Goal: Task Accomplishment & Management: Complete application form

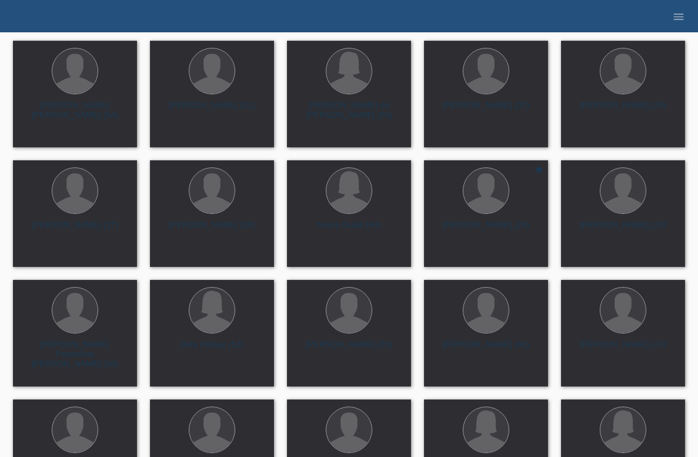
scroll to position [5784, 0]
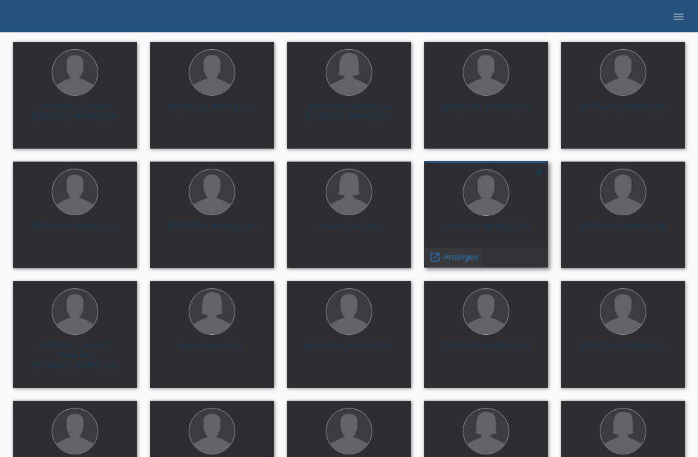
click at [448, 258] on span "Anzeigen" at bounding box center [461, 257] width 35 height 10
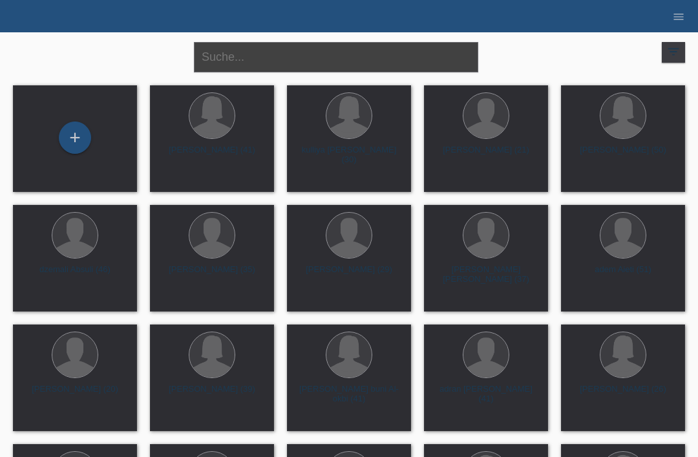
click at [353, 53] on input "text" at bounding box center [336, 57] width 284 height 30
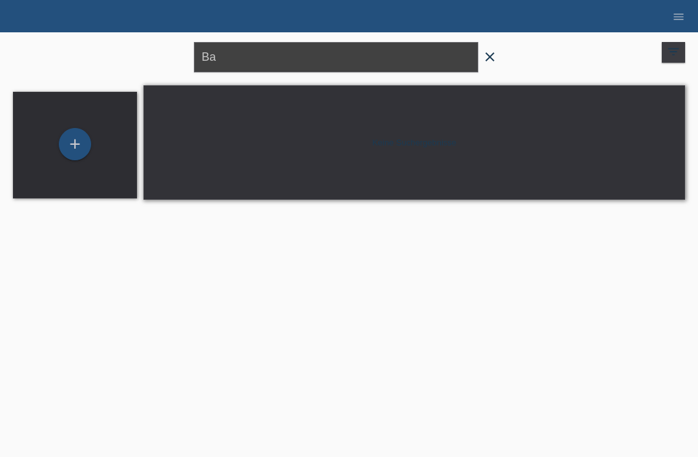
type input "B"
type input "G"
type input "Atanes"
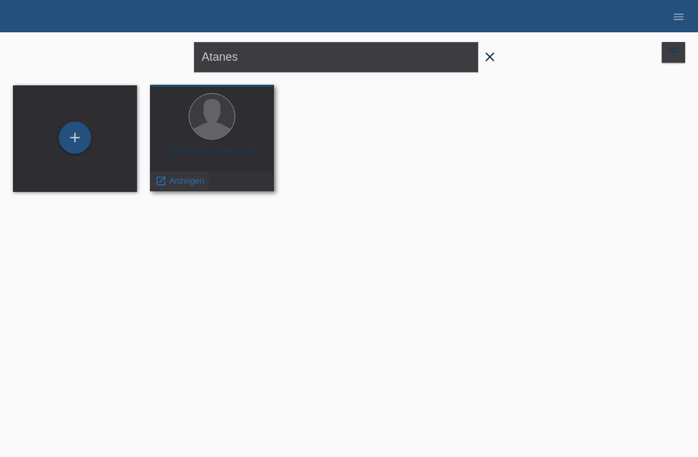
click at [194, 186] on span "Anzeigen" at bounding box center [186, 181] width 35 height 10
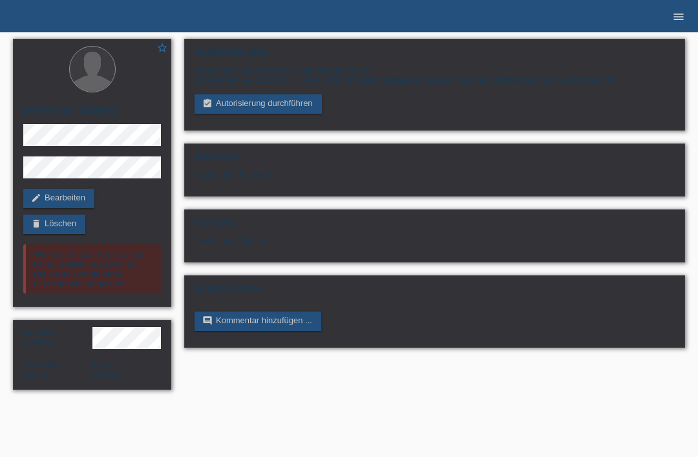
click at [691, 13] on link "menu" at bounding box center [679, 16] width 26 height 8
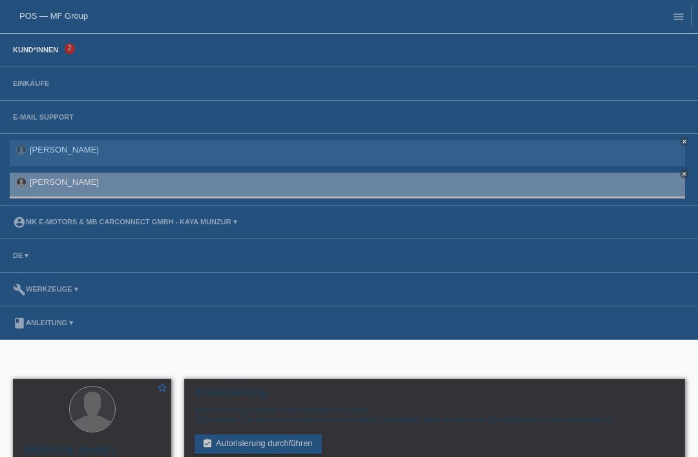
click at [43, 54] on link "Kund*innen" at bounding box center [35, 50] width 58 height 8
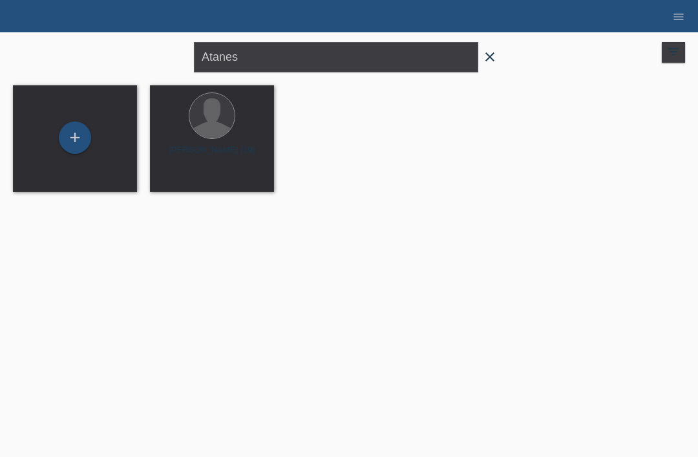
click at [489, 67] on span "close" at bounding box center [490, 57] width 26 height 19
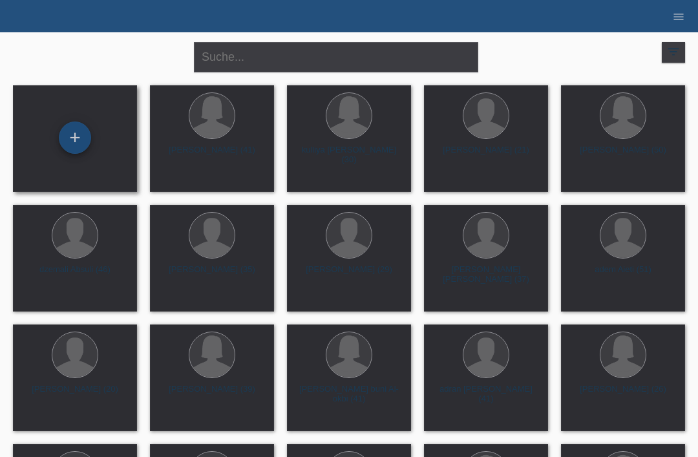
click at [69, 135] on div "+" at bounding box center [74, 138] width 31 height 22
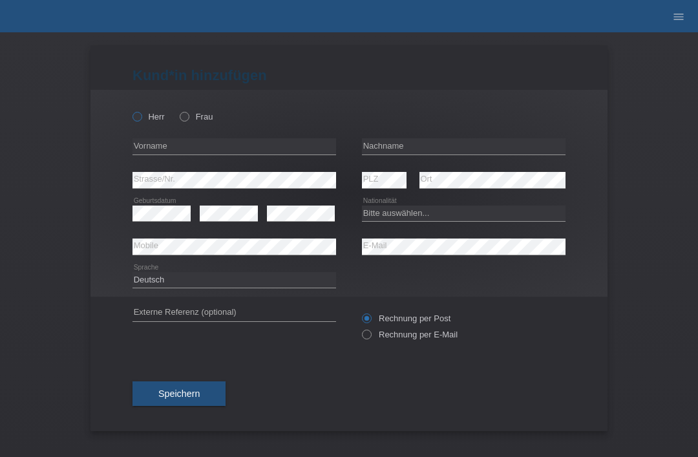
click at [140, 122] on label "Herr" at bounding box center [149, 117] width 32 height 10
click at [140, 120] on input "Herr" at bounding box center [137, 116] width 8 height 8
radio input "true"
click at [452, 155] on input "text" at bounding box center [464, 146] width 204 height 16
type input "Sütcü"
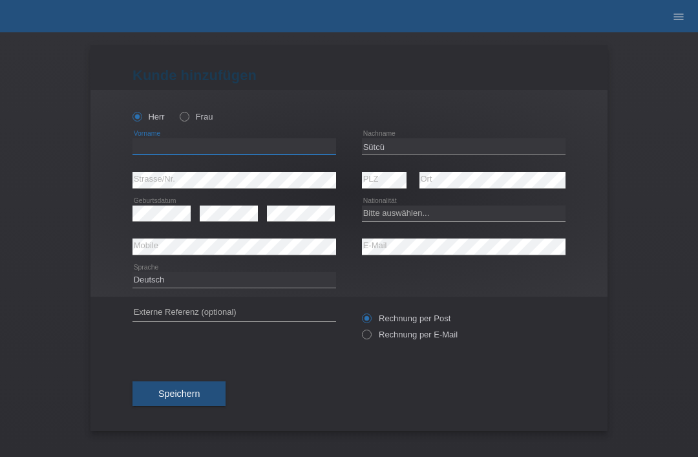
click at [260, 152] on input "text" at bounding box center [235, 146] width 204 height 16
type input "[PERSON_NAME]"
click at [436, 221] on select "Bitte auswählen... Schweiz Deutschland Liechtenstein Österreich ------------ Af…" at bounding box center [464, 214] width 204 height 16
select select "CH"
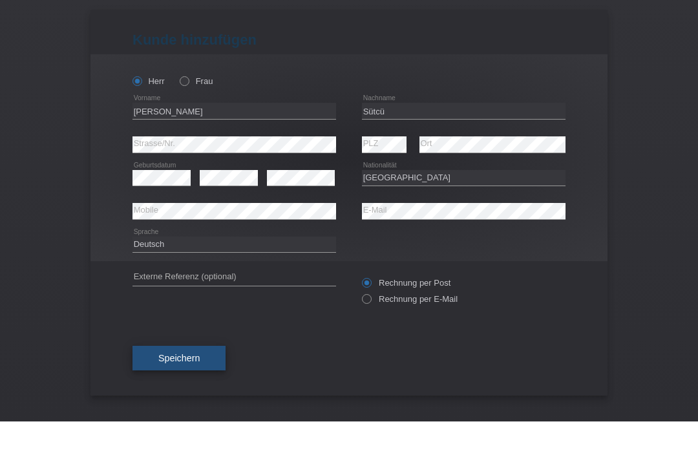
click at [185, 389] on span "Speichern" at bounding box center [178, 394] width 41 height 10
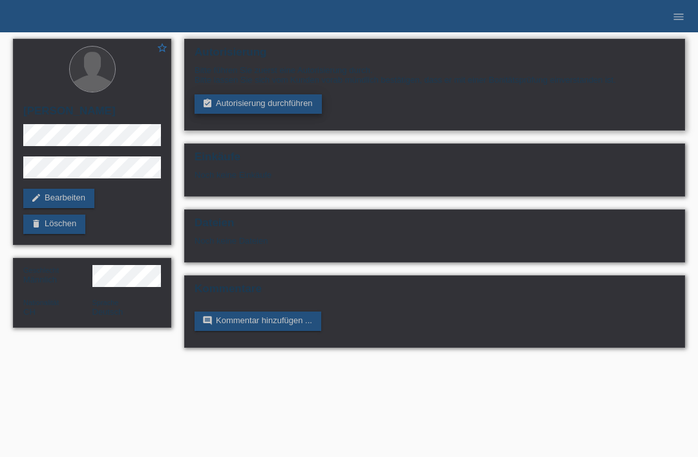
click at [260, 103] on link "assignment_turned_in Autorisierung durchführen" at bounding box center [258, 103] width 127 height 19
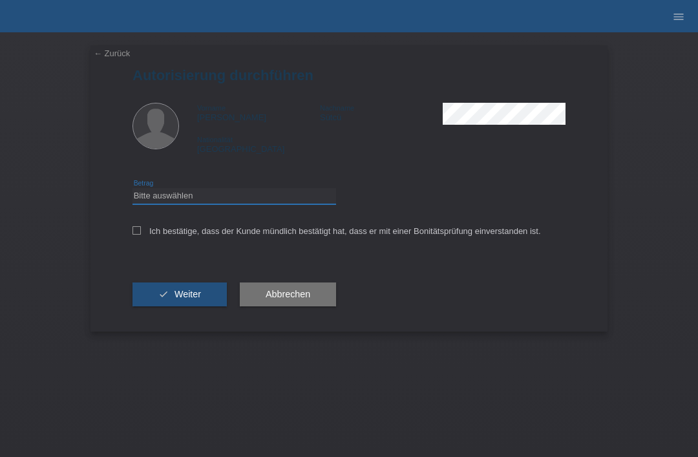
click at [275, 200] on select "Bitte auswählen CHF 1.00 - CHF 499.00 CHF 500.00 - CHF 1'999.00 CHF 2'000.00 - …" at bounding box center [235, 196] width 204 height 16
select select "3"
click at [133, 235] on input "Ich bestätige, dass der Kunde mündlich bestätigt hat, dass er mit einer Bonität…" at bounding box center [137, 230] width 8 height 8
checkbox input "true"
click at [171, 299] on button "check Weiter" at bounding box center [180, 295] width 94 height 25
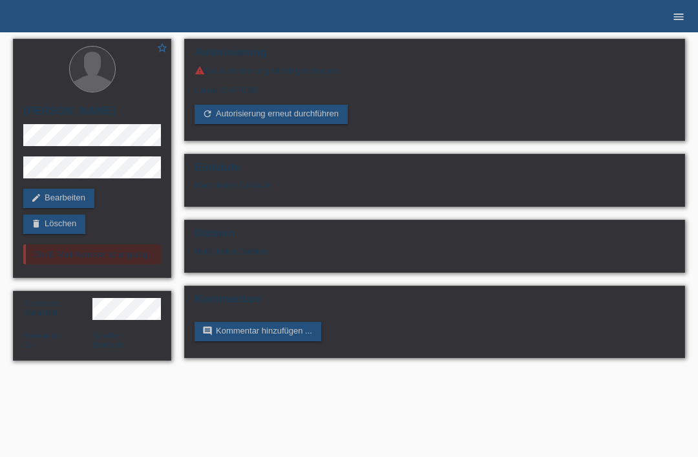
click at [685, 21] on icon "menu" at bounding box center [678, 16] width 13 height 13
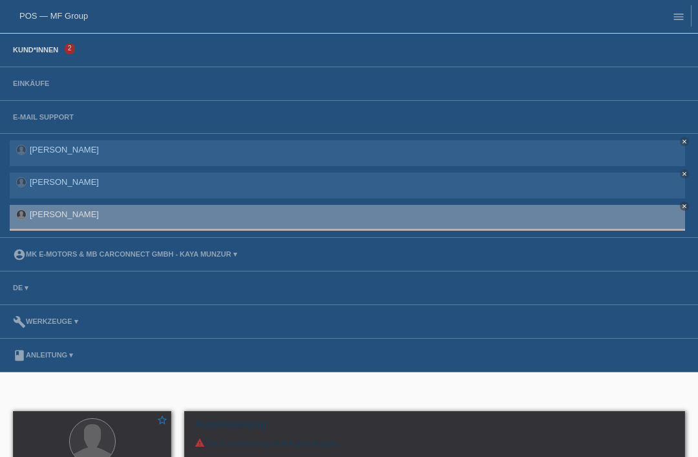
click at [45, 52] on link "Kund*innen" at bounding box center [35, 50] width 58 height 8
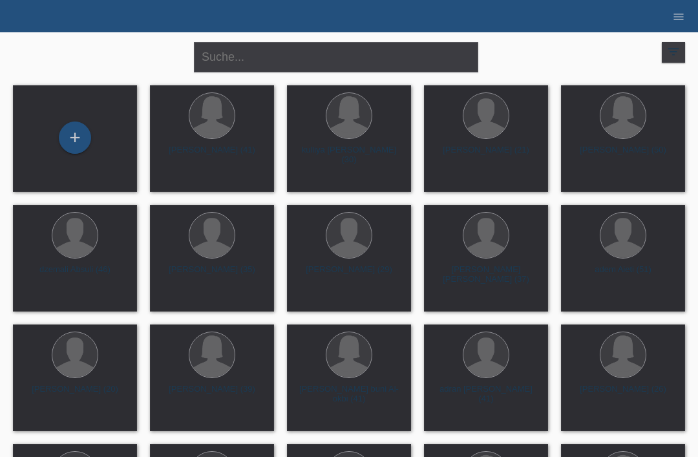
click at [679, 22] on li "menu" at bounding box center [679, 16] width 26 height 33
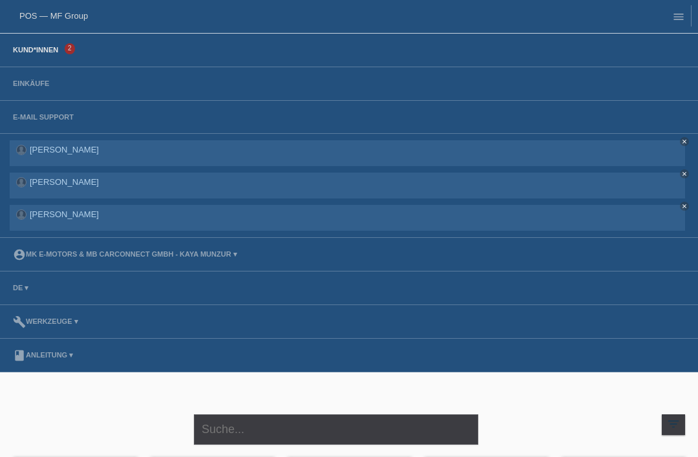
click at [25, 56] on li "Kund*innen 2" at bounding box center [349, 51] width 698 height 34
click at [33, 53] on link "Kund*innen" at bounding box center [35, 50] width 58 height 8
click at [32, 54] on link "Kund*innen" at bounding box center [35, 50] width 58 height 8
click at [33, 53] on link "Kund*innen" at bounding box center [35, 50] width 58 height 8
click at [34, 52] on link "Kund*innen" at bounding box center [35, 50] width 58 height 8
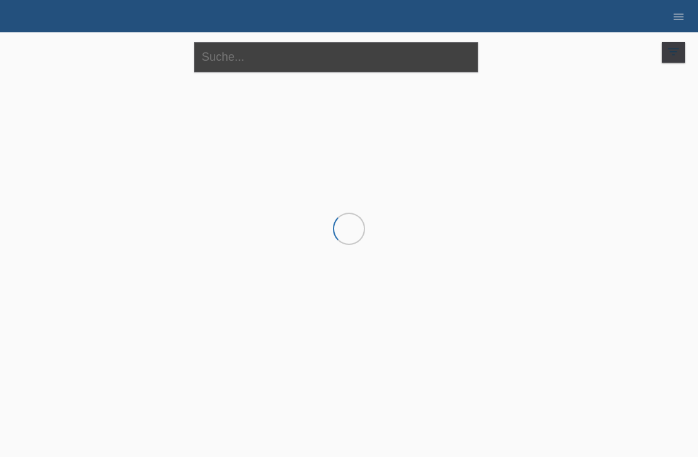
click at [290, 43] on input "text" at bounding box center [336, 57] width 284 height 30
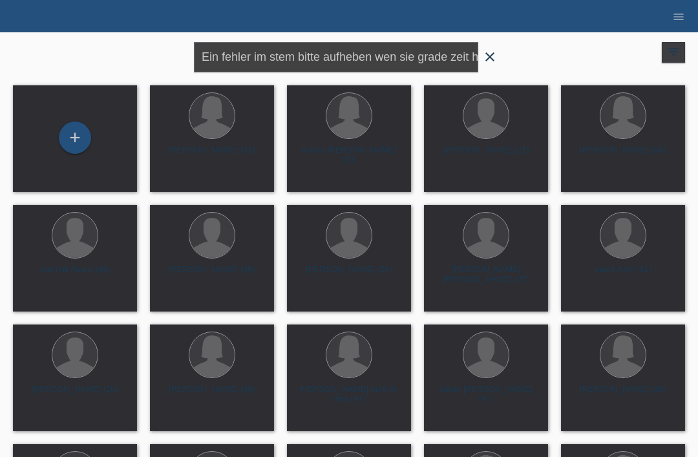
type input "Ein fehler im stem bitte aufheben wen sie grade zeit habe"
click at [489, 61] on icon "close" at bounding box center [490, 57] width 16 height 16
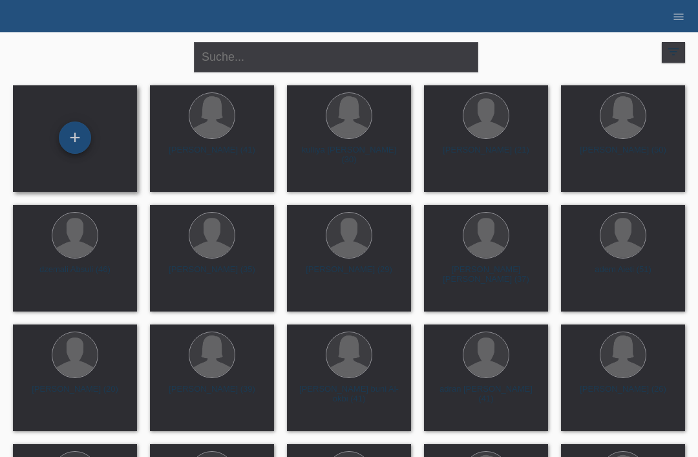
click at [78, 145] on div "+" at bounding box center [75, 138] width 32 height 32
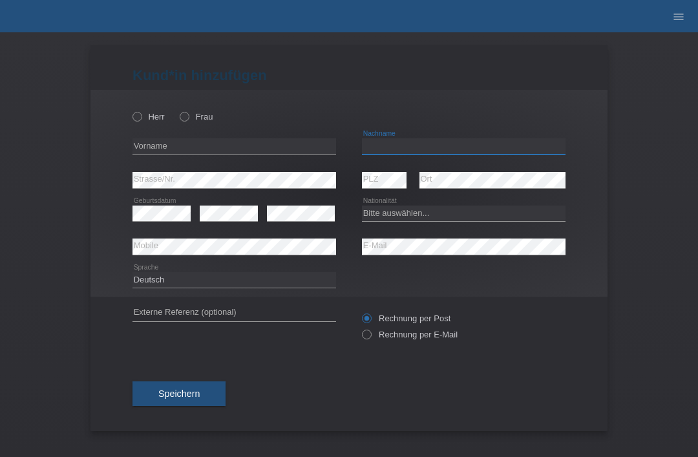
click at [409, 147] on input "text" at bounding box center [464, 146] width 204 height 16
type input "G"
type input "9"
type input "Sütcü"
click at [261, 153] on input "text" at bounding box center [235, 146] width 204 height 16
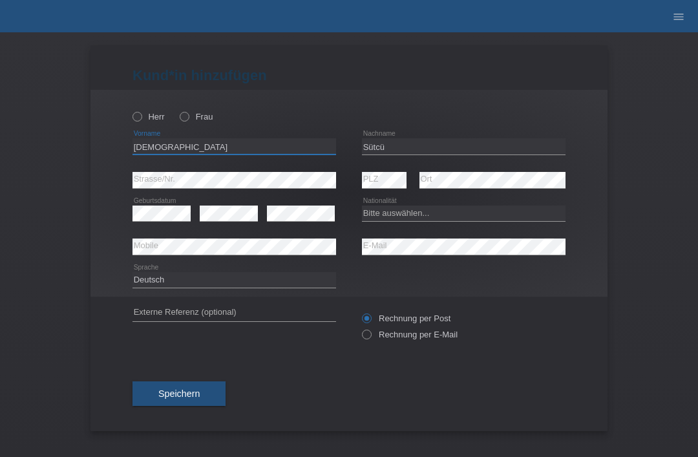
type input "[DEMOGRAPHIC_DATA]"
click at [446, 218] on select "Bitte auswählen... Schweiz Deutschland Liechtenstein Österreich ------------ Af…" at bounding box center [464, 214] width 204 height 16
select select "CH"
click at [208, 106] on div "Herr Frau" at bounding box center [235, 116] width 204 height 27
click at [203, 117] on label "Frau" at bounding box center [196, 117] width 33 height 10
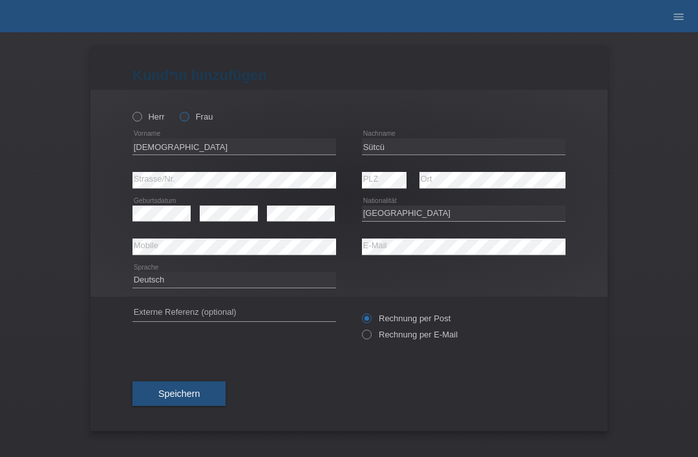
click at [188, 117] on input "Frau" at bounding box center [184, 116] width 8 height 8
radio input "true"
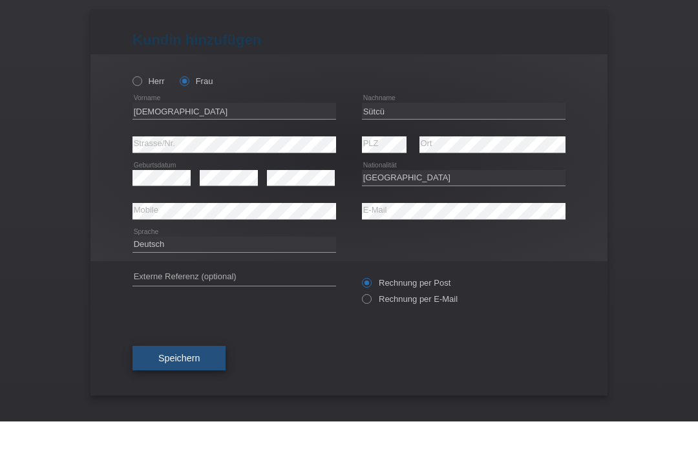
click at [197, 389] on span "Speichern" at bounding box center [178, 394] width 41 height 10
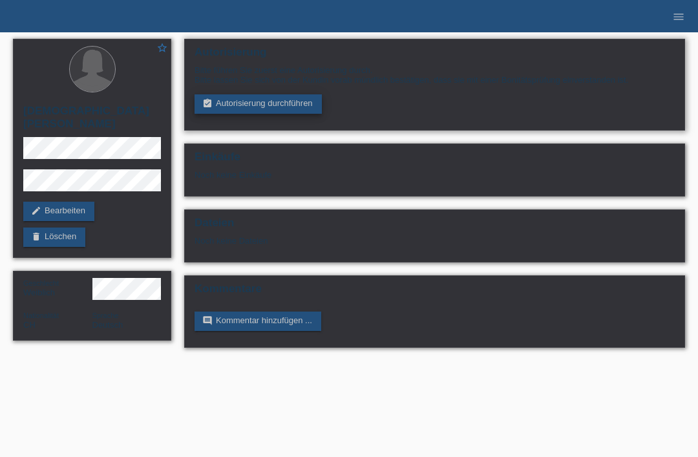
click at [243, 104] on link "assignment_turned_in Autorisierung durchführen" at bounding box center [258, 103] width 127 height 19
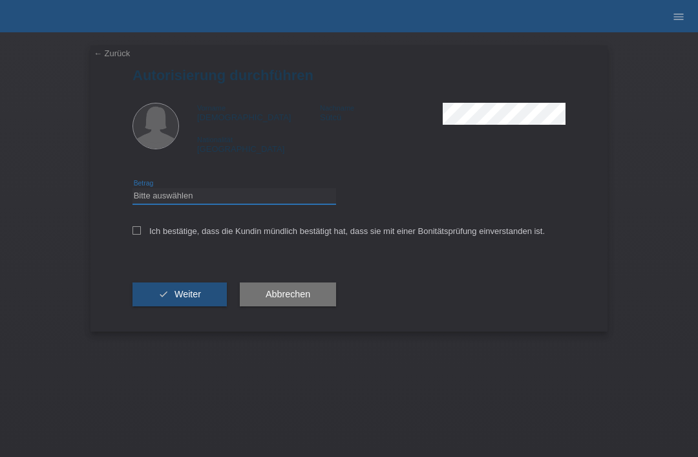
click at [226, 193] on select "Bitte auswählen CHF 1.00 - CHF 499.00 CHF 500.00 - CHF 1'999.00 CHF 2'000.00 - …" at bounding box center [235, 196] width 204 height 16
select select "3"
click at [133, 230] on icon at bounding box center [137, 230] width 8 height 8
click at [133, 230] on input "Ich bestätige, dass die Kundin mündlich bestätigt hat, dass sie mit einer Bonit…" at bounding box center [137, 230] width 8 height 8
checkbox input "true"
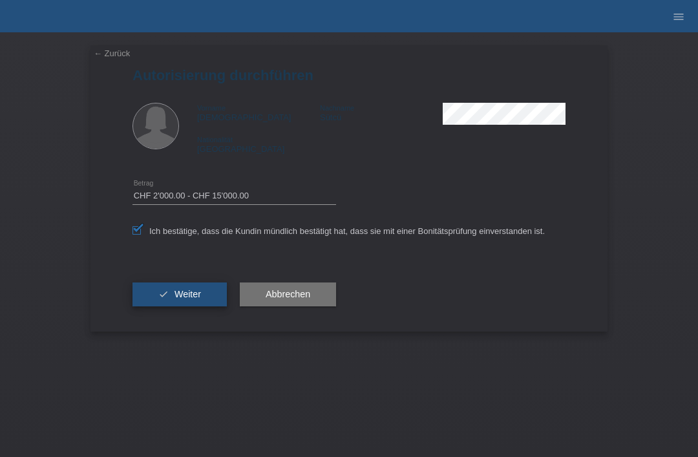
click at [189, 295] on span "Weiter" at bounding box center [188, 294] width 27 height 10
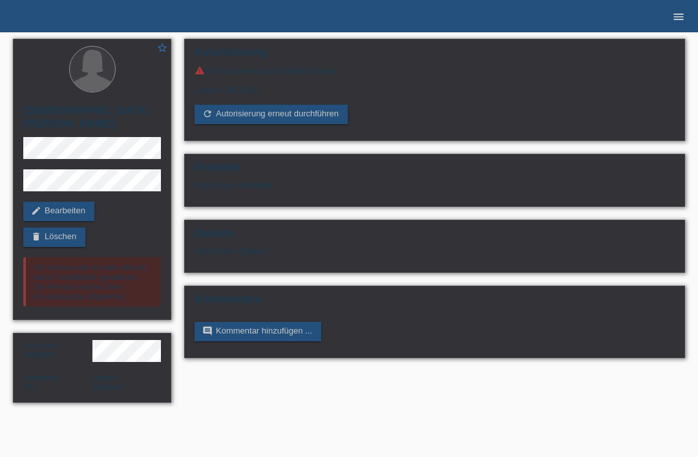
click at [670, 19] on link "menu" at bounding box center [679, 16] width 26 height 8
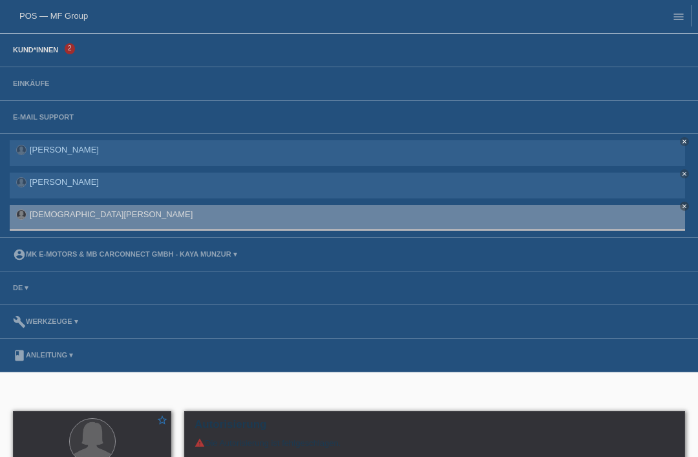
click at [37, 52] on link "Kund*innen" at bounding box center [35, 50] width 58 height 8
